Goal: Information Seeking & Learning: Learn about a topic

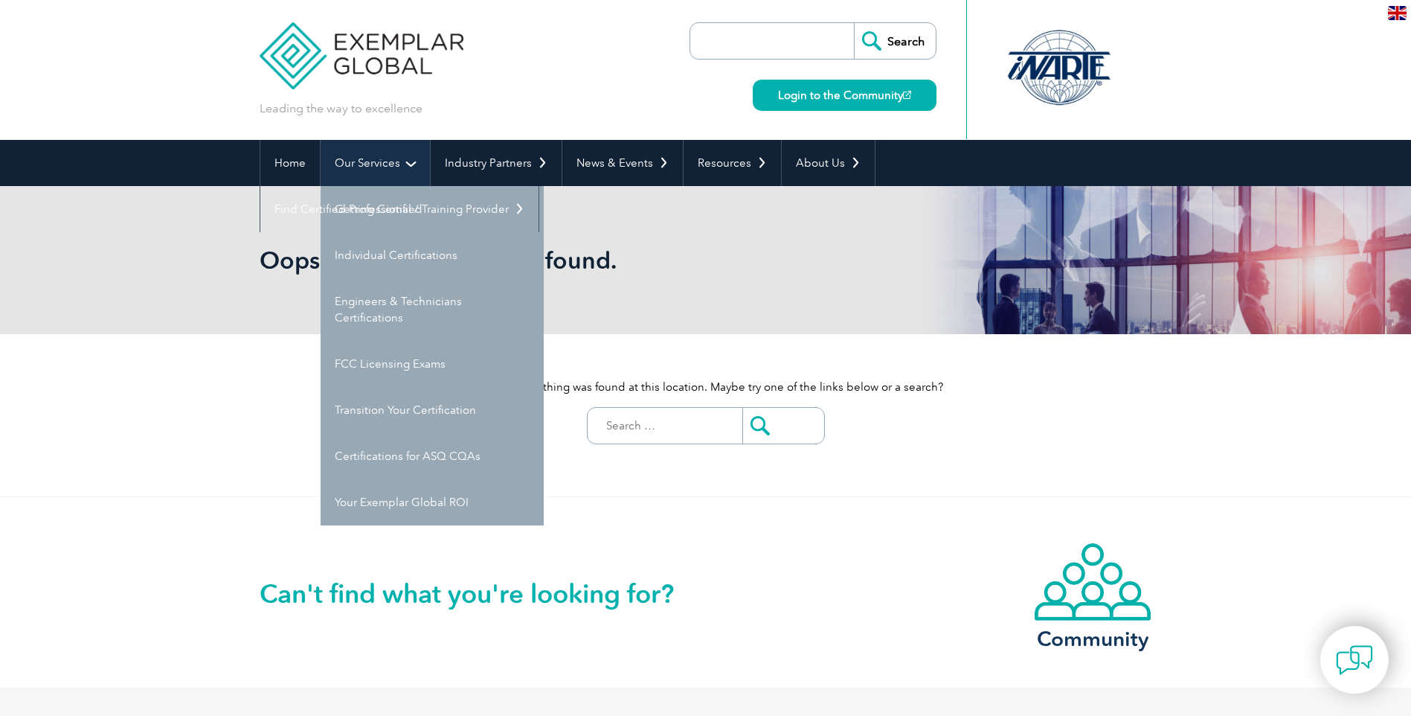
click at [399, 164] on link "Our Services" at bounding box center [375, 163] width 109 height 46
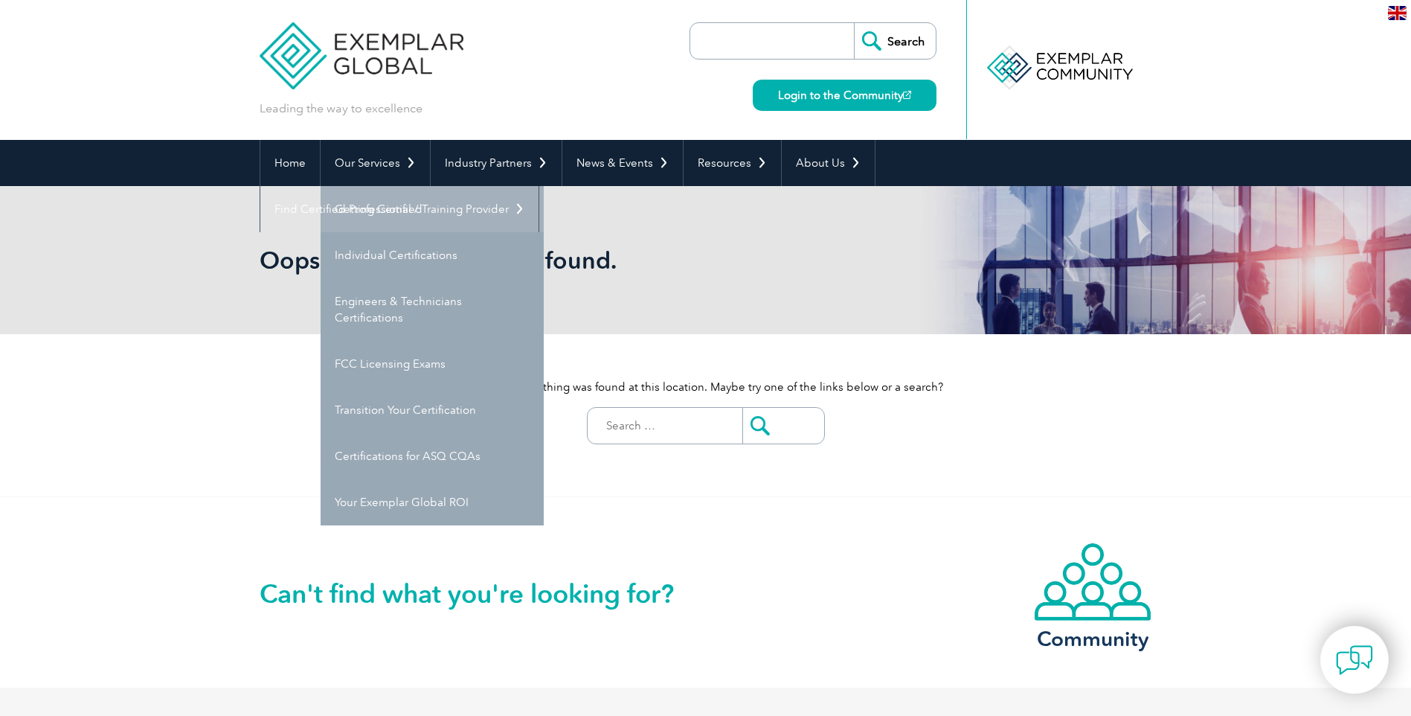
click at [405, 205] on link "Getting Certified" at bounding box center [432, 209] width 223 height 46
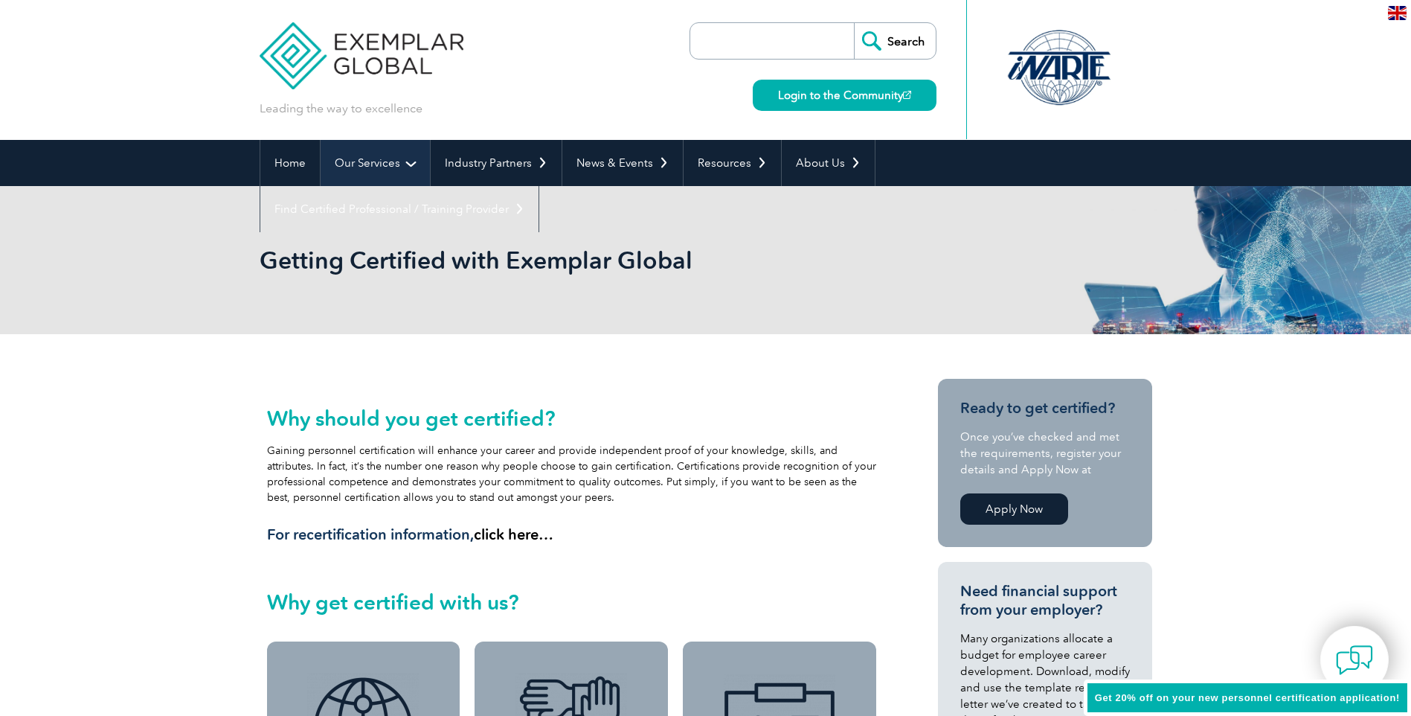
click at [408, 160] on link "Our Services" at bounding box center [375, 163] width 109 height 46
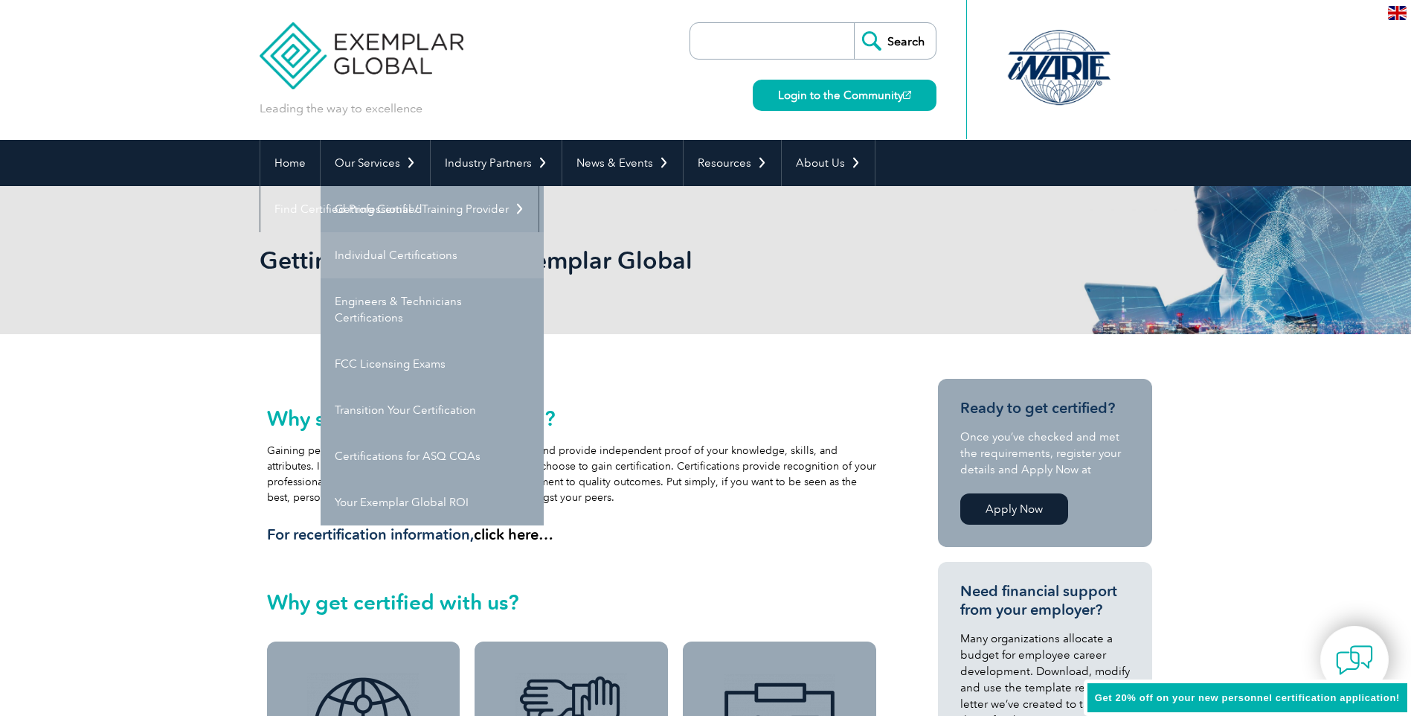
click at [399, 255] on link "Individual Certifications" at bounding box center [432, 255] width 223 height 46
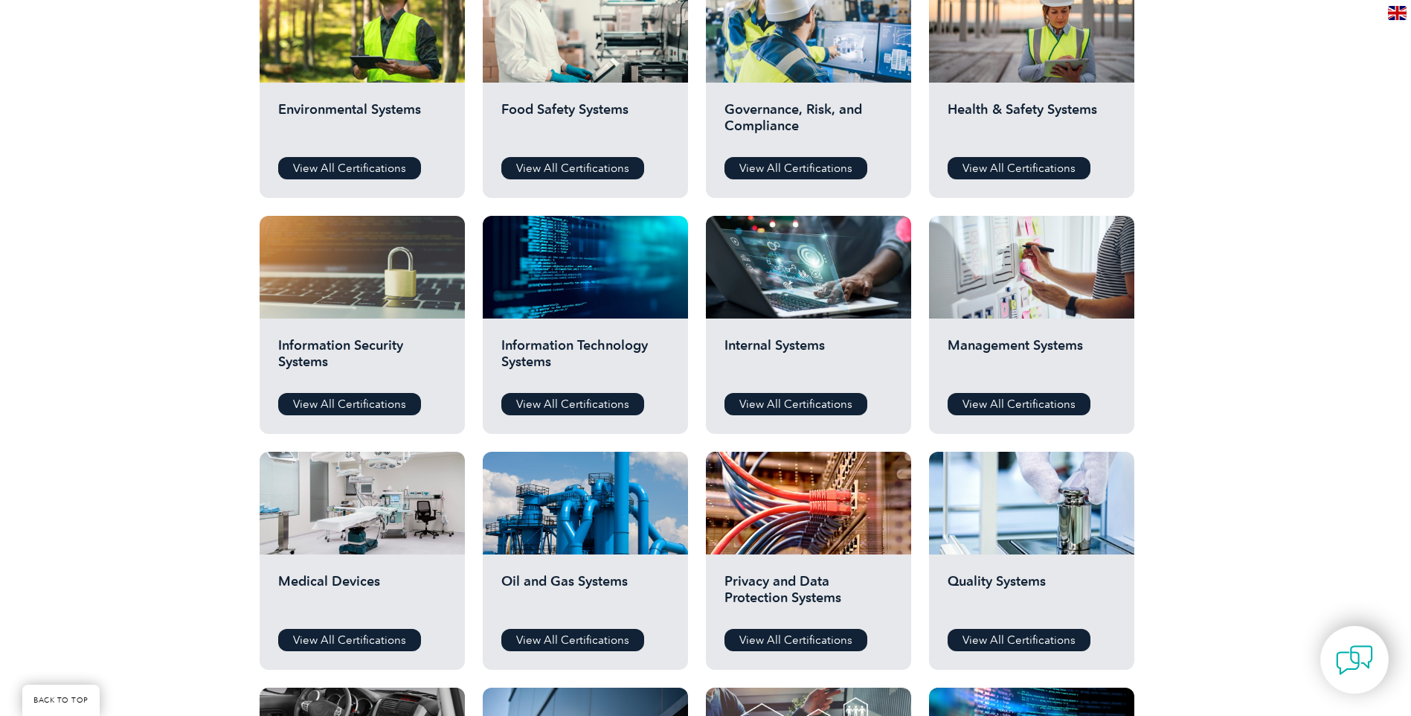
scroll to position [595, 0]
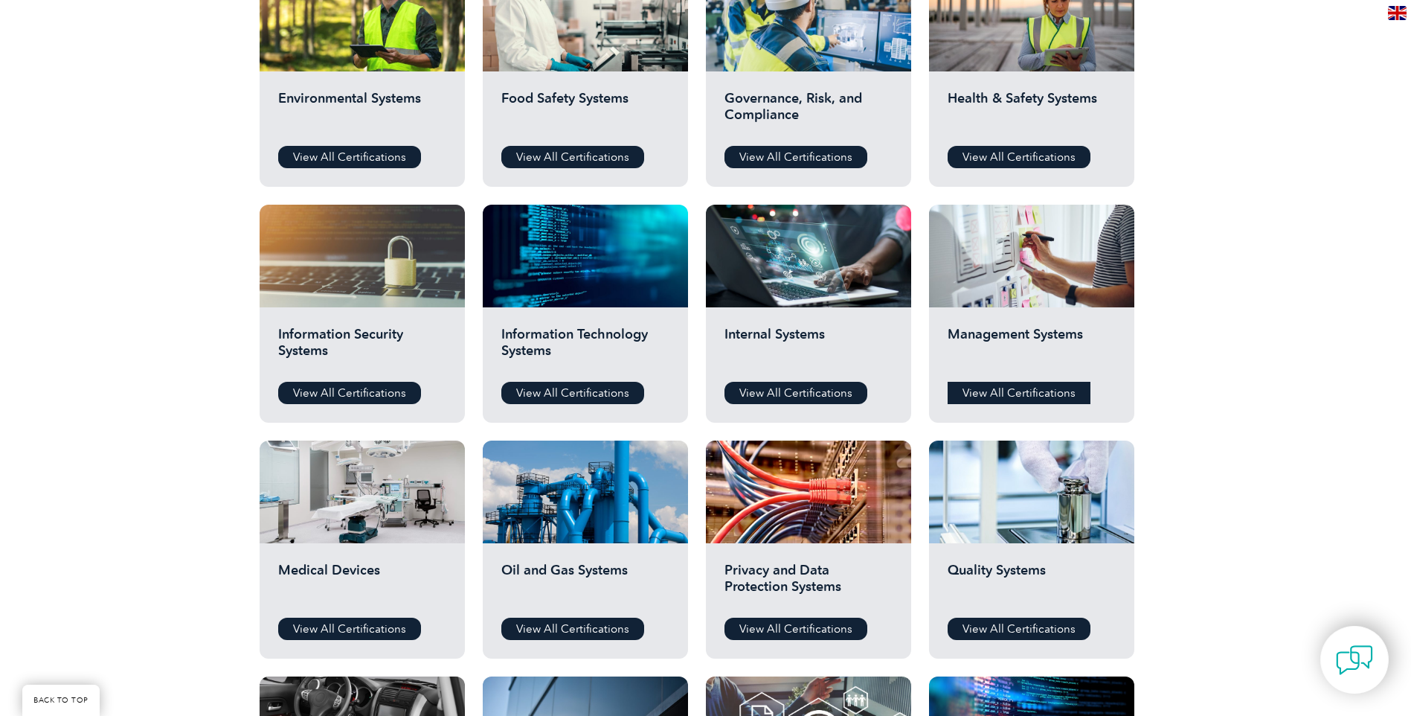
click at [998, 394] on link "View All Certifications" at bounding box center [1019, 393] width 143 height 22
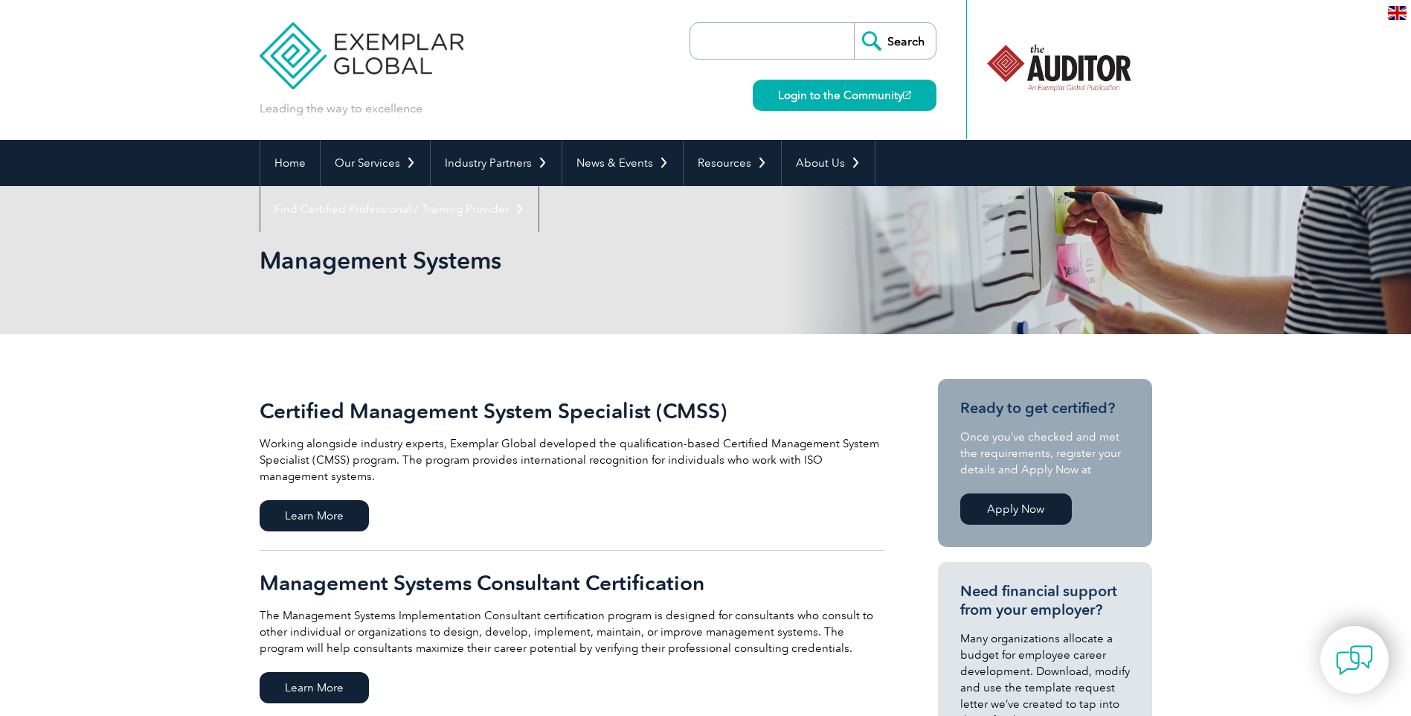
click at [717, 408] on h2 "Certified Management System Specialist (CMSS)" at bounding box center [572, 411] width 625 height 24
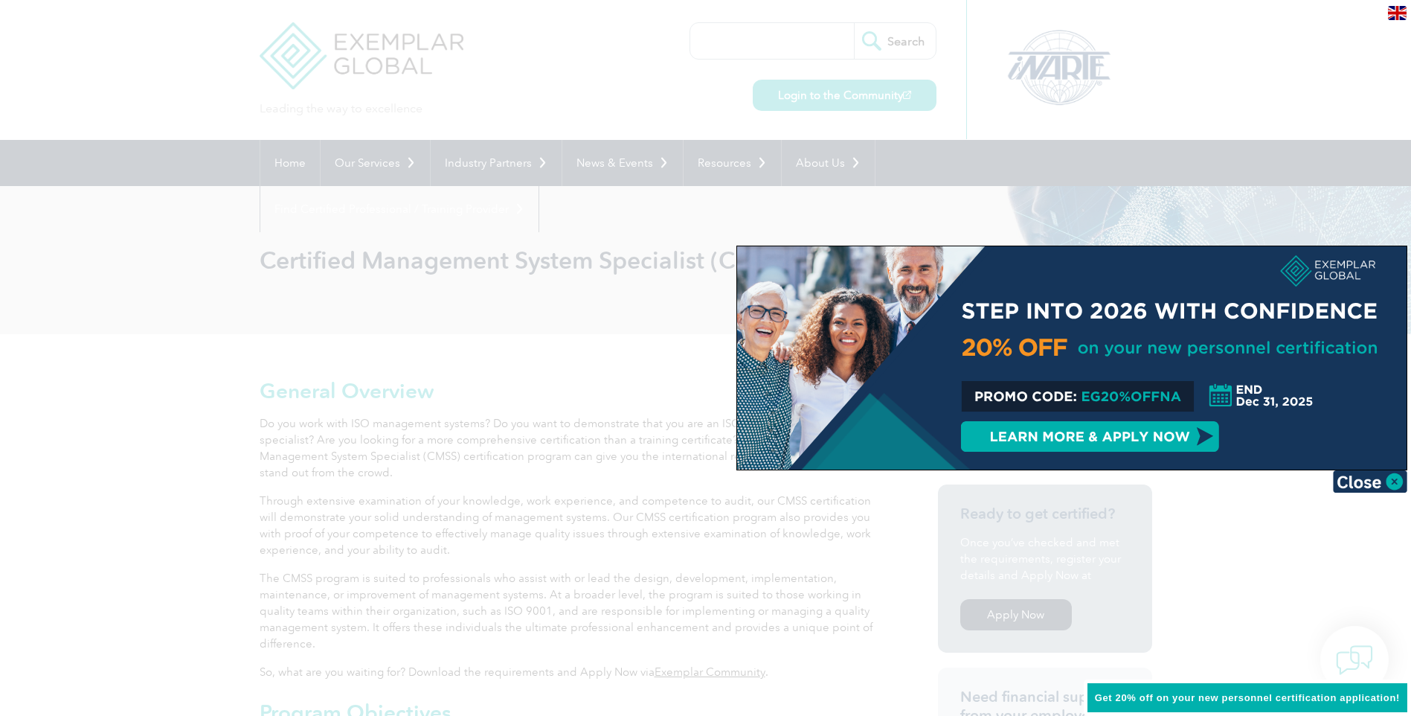
click at [610, 306] on div at bounding box center [705, 358] width 1411 height 716
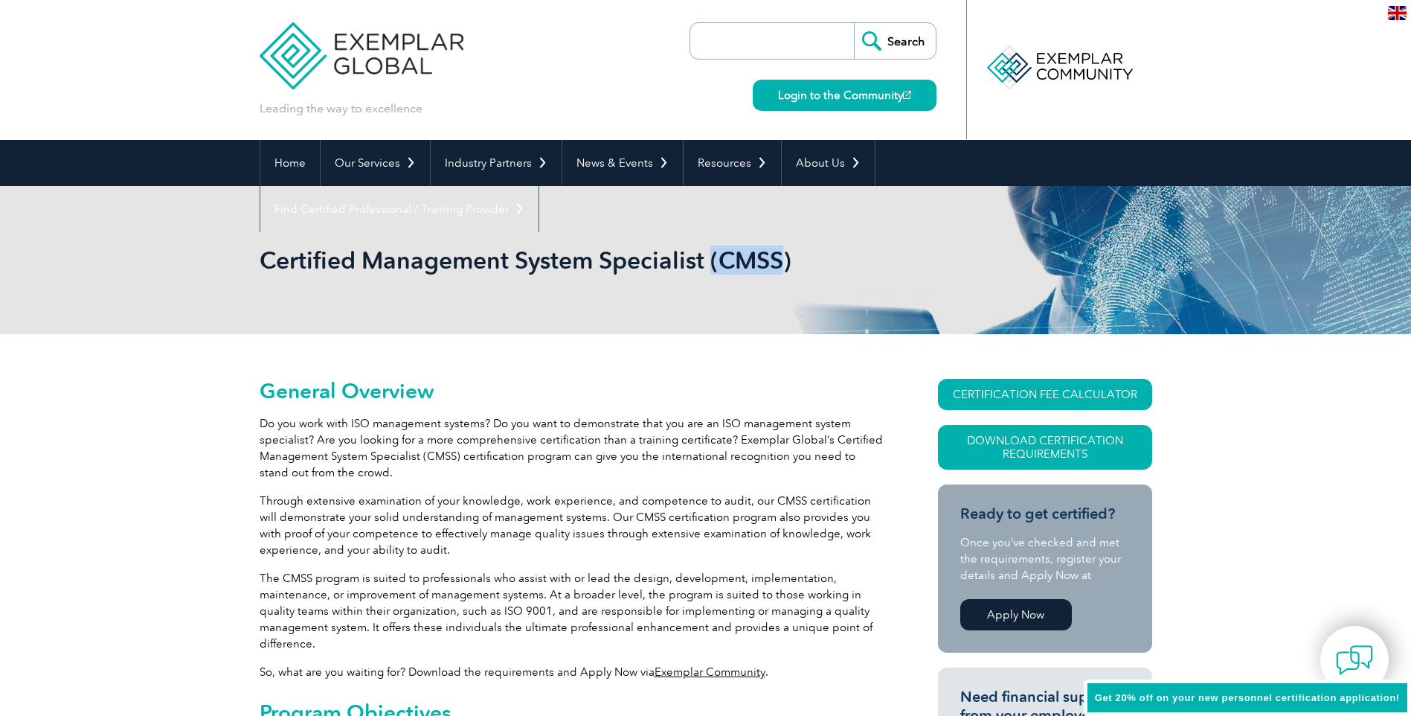
drag, startPoint x: 786, startPoint y: 260, endPoint x: 710, endPoint y: 259, distance: 75.9
click at [710, 259] on h1 "Certified Management System Specialist (CMSS)" at bounding box center [545, 259] width 571 height 29
drag, startPoint x: 710, startPoint y: 259, endPoint x: 765, endPoint y: 261, distance: 54.3
click at [764, 261] on h1 "Certified Management System Specialist (CMSS)" at bounding box center [545, 259] width 571 height 29
click at [764, 262] on h1 "Certified Management System Specialist (CMSS)" at bounding box center [545, 259] width 571 height 29
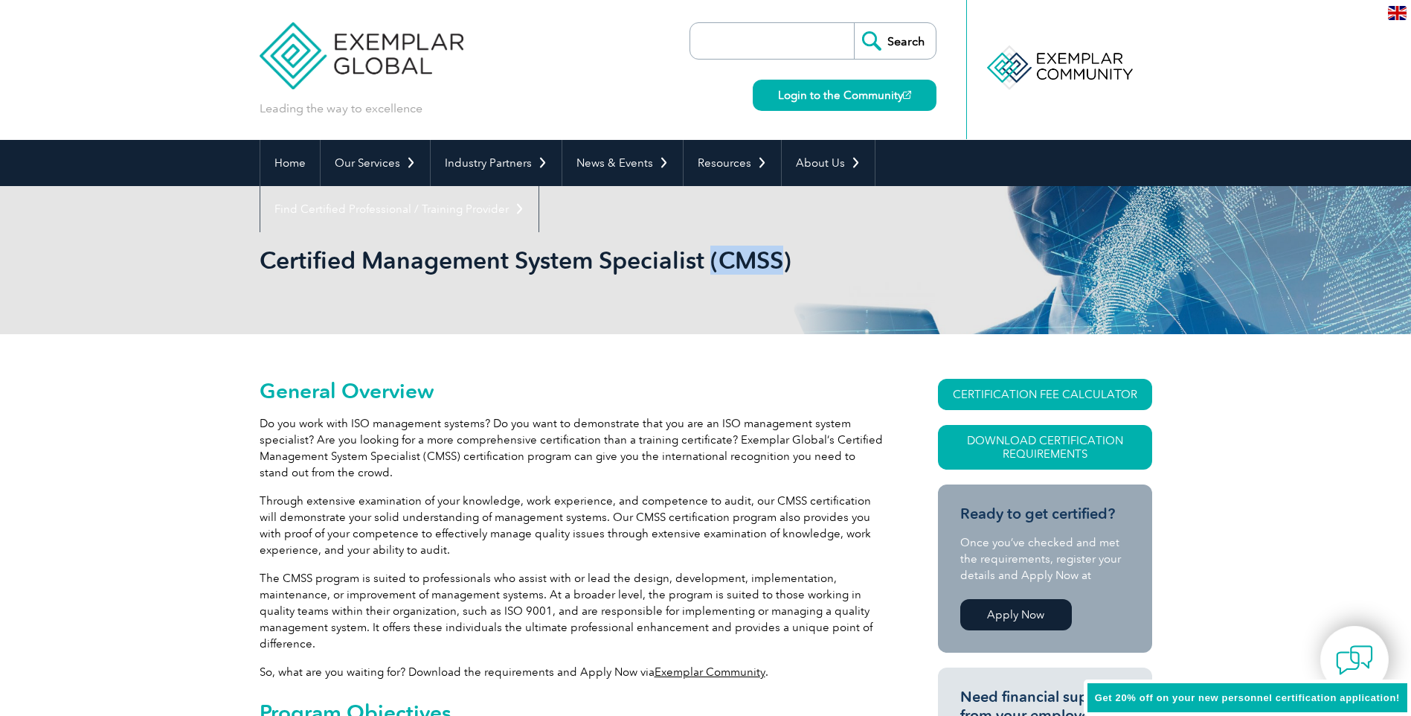
click at [786, 259] on h1 "Certified Management System Specialist (CMSS)" at bounding box center [545, 259] width 571 height 29
drag, startPoint x: 786, startPoint y: 259, endPoint x: 740, endPoint y: 258, distance: 46.1
click at [740, 258] on h1 "Certified Management System Specialist (CMSS)" at bounding box center [545, 259] width 571 height 29
click at [416, 418] on p "Do you work with ISO management systems? Do you want to demonstrate that you ar…" at bounding box center [572, 447] width 625 height 65
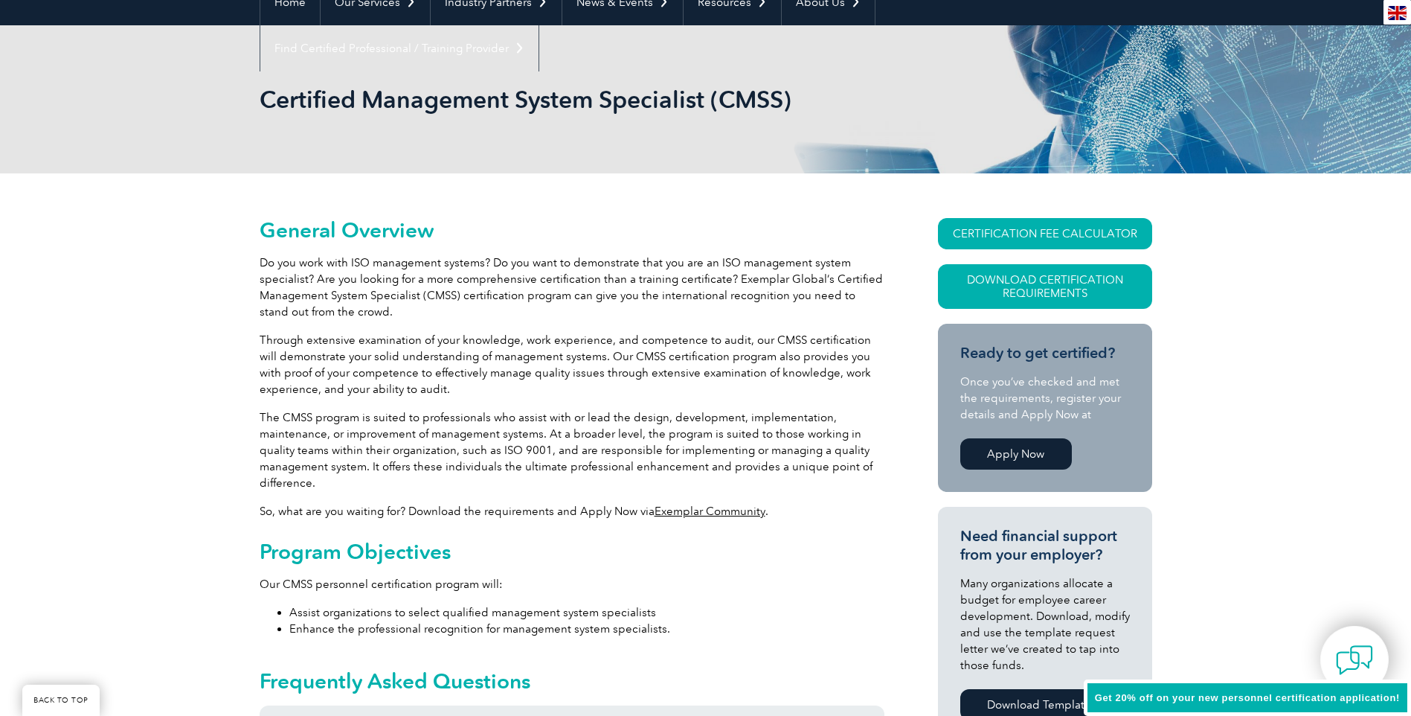
scroll to position [149, 0]
